Goal: Information Seeking & Learning: Learn about a topic

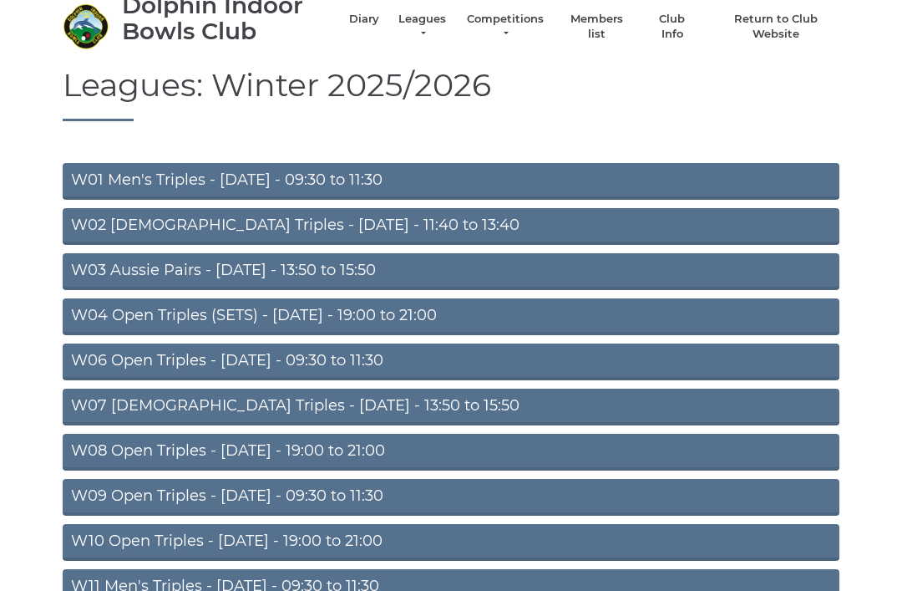
scroll to position [61, 0]
click at [204, 358] on link "W06 Open Triples - [DATE] - 09:30 to 11:30" at bounding box center [451, 361] width 777 height 37
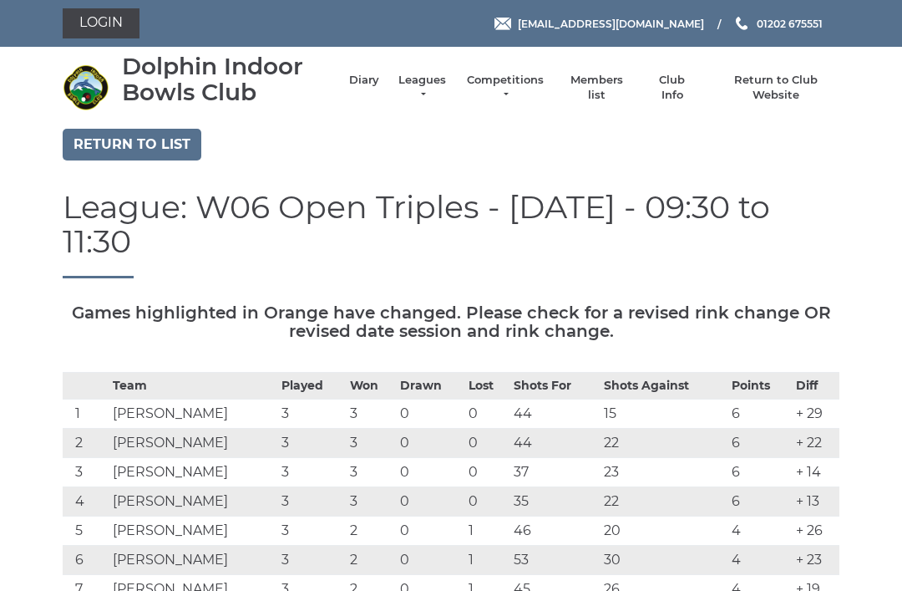
click at [430, 84] on link "Leagues" at bounding box center [422, 88] width 53 height 30
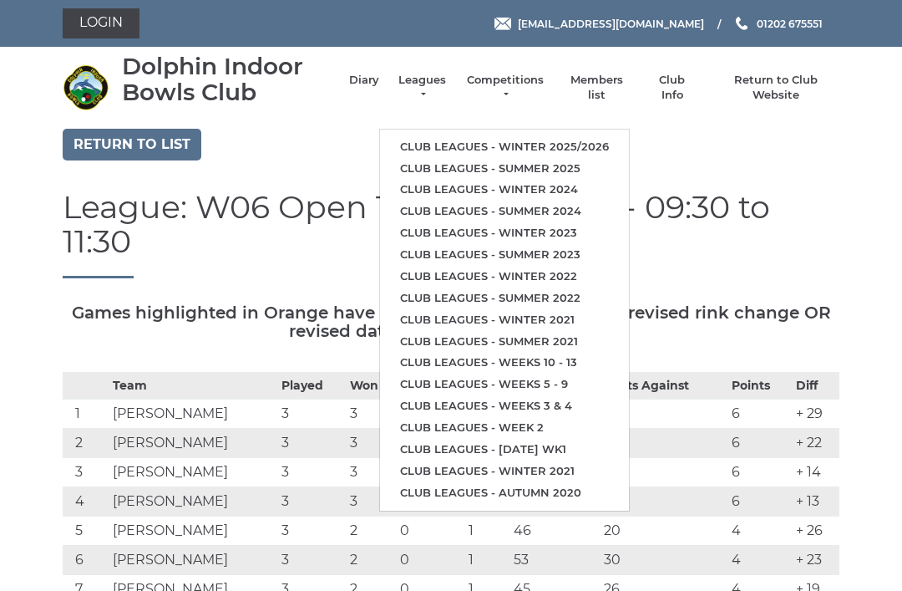
click at [435, 136] on link "Club leagues - Winter 2025/2026" at bounding box center [504, 147] width 249 height 22
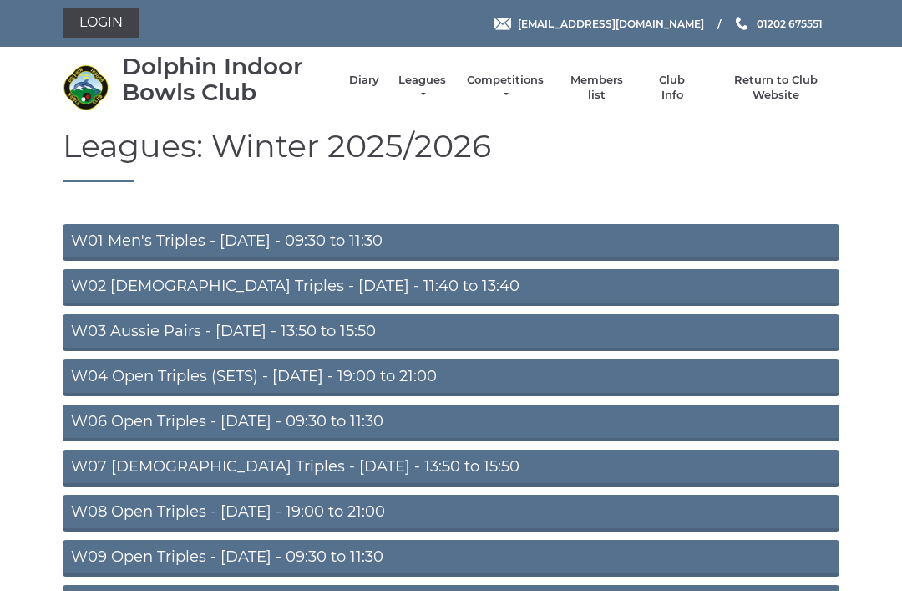
click at [162, 376] on link "W04 Open Triples (SETS) - Monday - 19:00 to 21:00" at bounding box center [451, 377] width 777 height 37
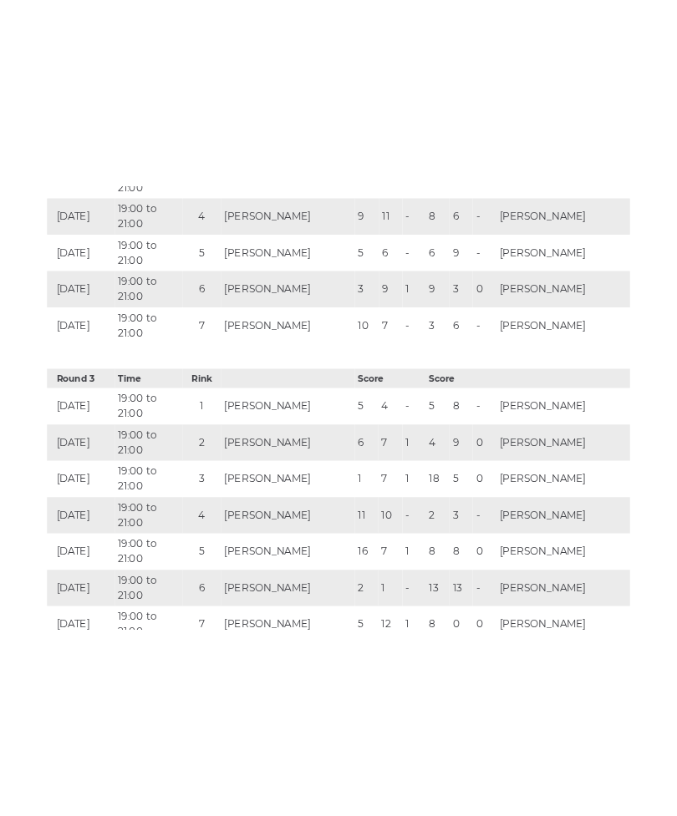
scroll to position [1935, 0]
